Goal: Go to known website: Access a specific website the user already knows

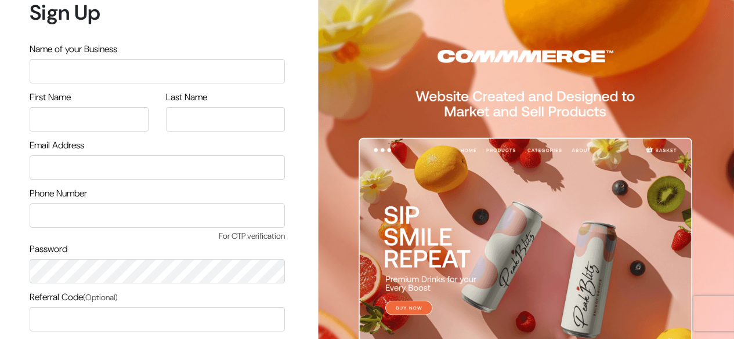
scroll to position [99, 0]
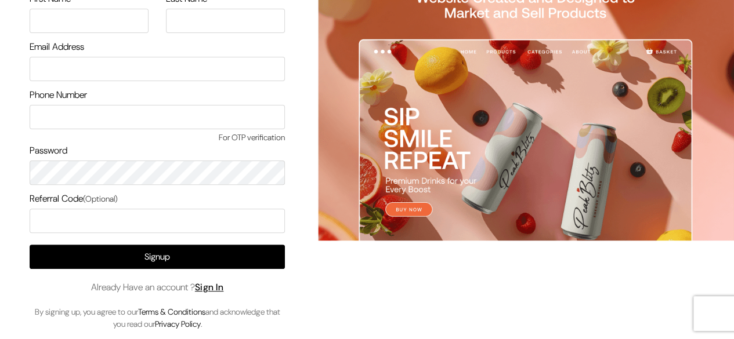
click at [218, 293] on link "Sign In" at bounding box center [209, 287] width 29 height 12
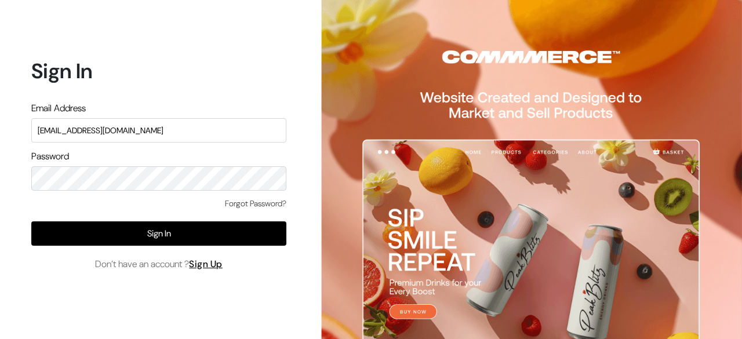
type input "surajp@outdoinc.com"
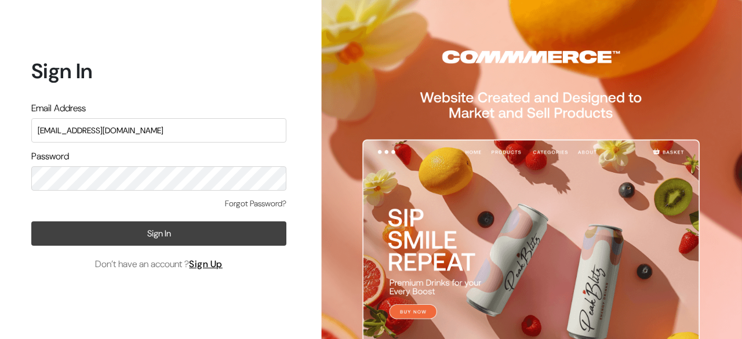
click at [182, 227] on button "Sign In" at bounding box center [158, 234] width 255 height 24
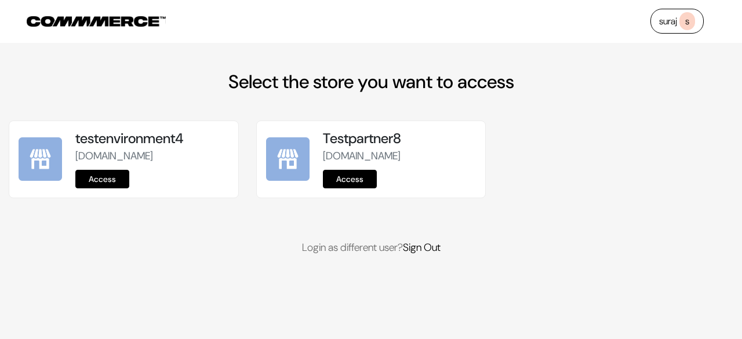
click at [111, 189] on link "Access" at bounding box center [102, 179] width 54 height 19
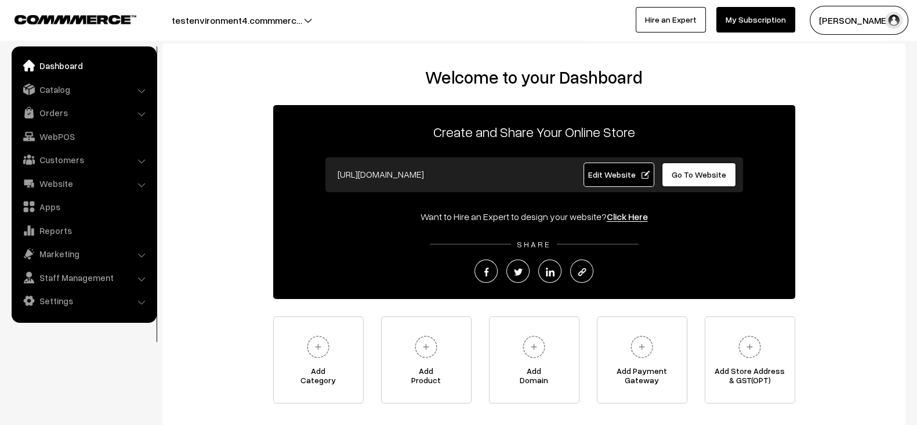
click at [606, 172] on span "Edit Website" at bounding box center [619, 174] width 62 height 10
